Goal: Task Accomplishment & Management: Use online tool/utility

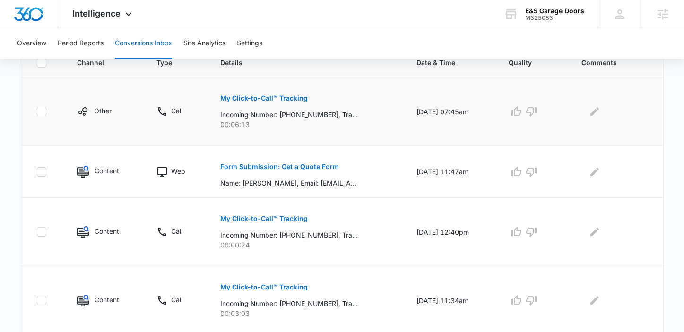
scroll to position [224, 0]
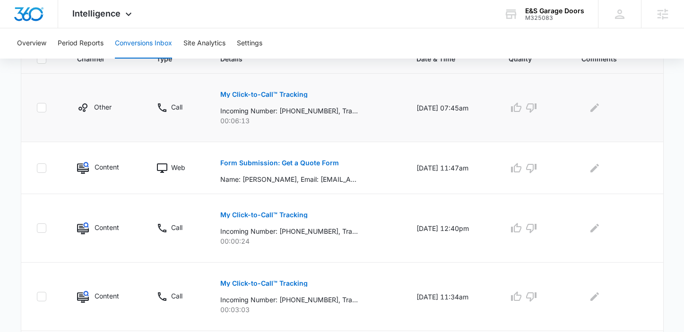
click at [279, 91] on p "My Click-to-Call™ Tracking" at bounding box center [263, 94] width 87 height 7
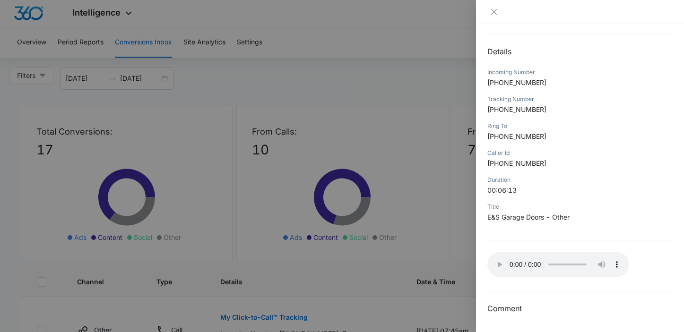
scroll to position [0, 0]
click at [494, 12] on icon "close" at bounding box center [494, 12] width 8 height 8
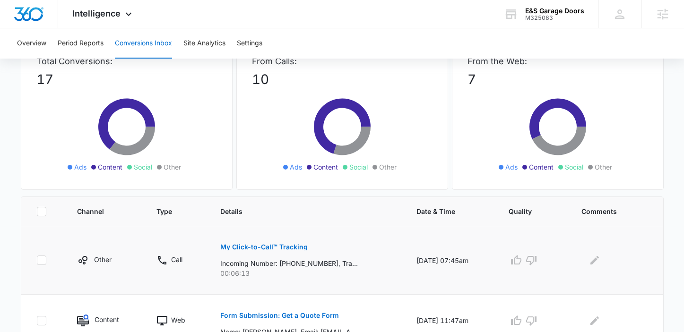
scroll to position [96, 0]
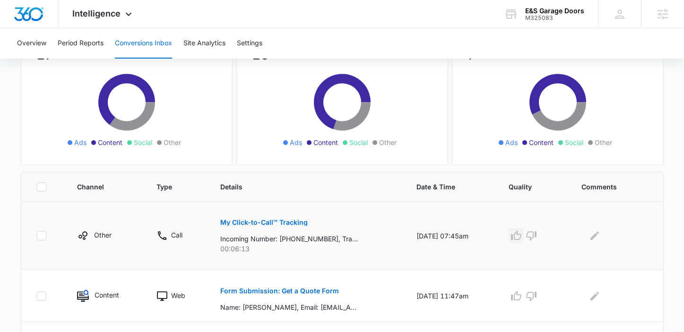
click at [517, 236] on icon "button" at bounding box center [516, 235] width 11 height 11
